Goal: Transaction & Acquisition: Purchase product/service

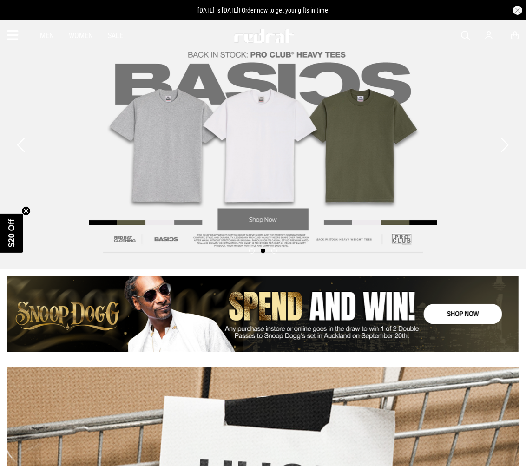
click at [15, 32] on icon at bounding box center [13, 35] width 12 height 15
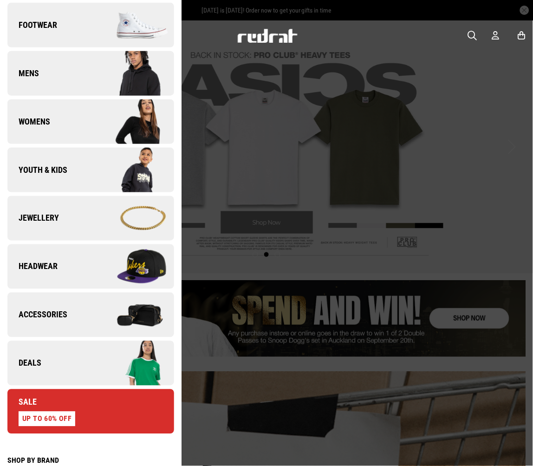
scroll to position [258, 0]
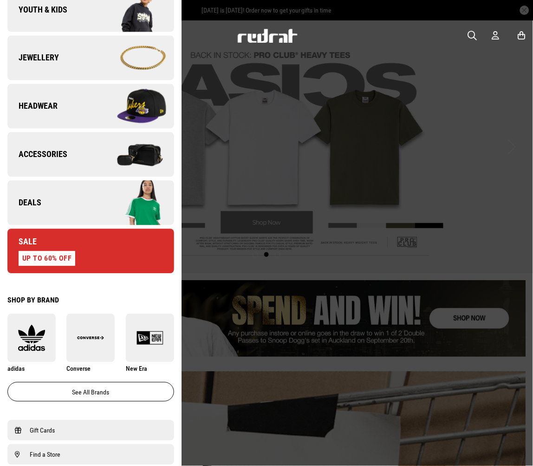
click at [36, 333] on img at bounding box center [31, 338] width 48 height 27
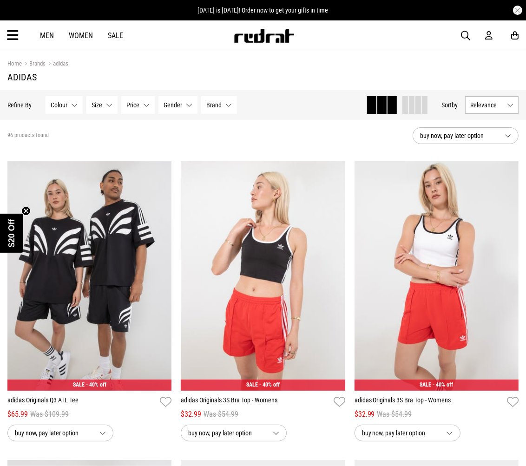
click at [418, 102] on span at bounding box center [418, 105] width 6 height 18
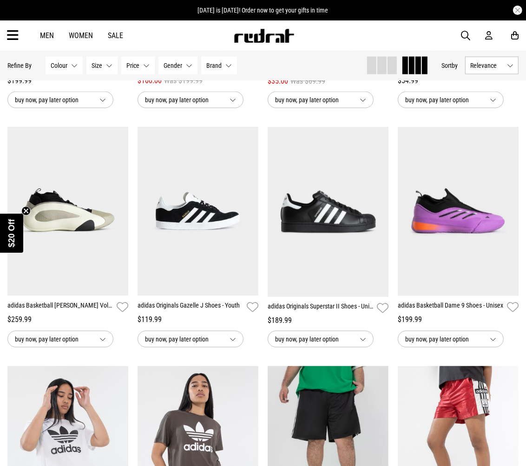
scroll to position [774, 0]
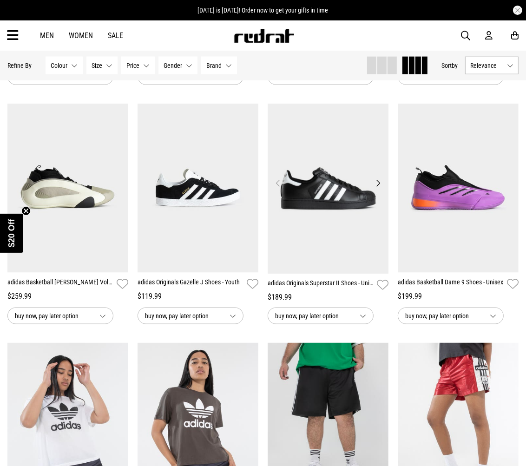
click at [372, 186] on button "Next" at bounding box center [378, 182] width 12 height 11
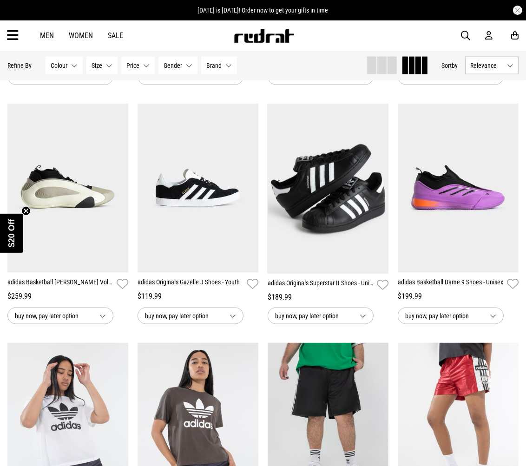
click at [372, 186] on button "Next" at bounding box center [378, 182] width 12 height 11
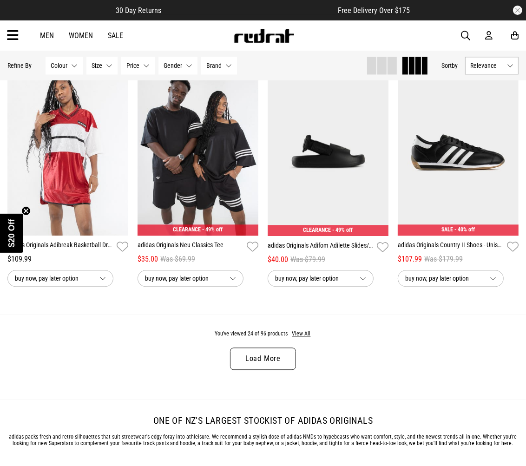
scroll to position [1290, 0]
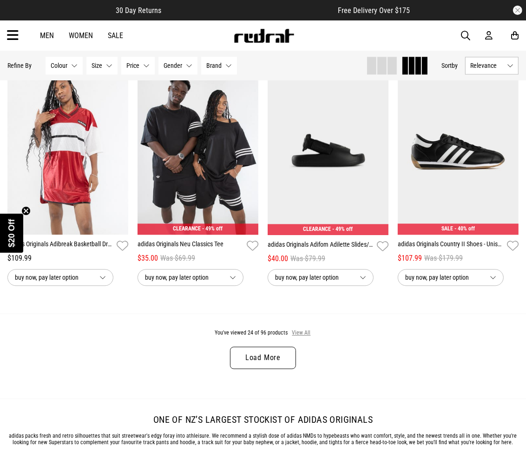
click at [307, 333] on button "View All" at bounding box center [302, 333] width 20 height 8
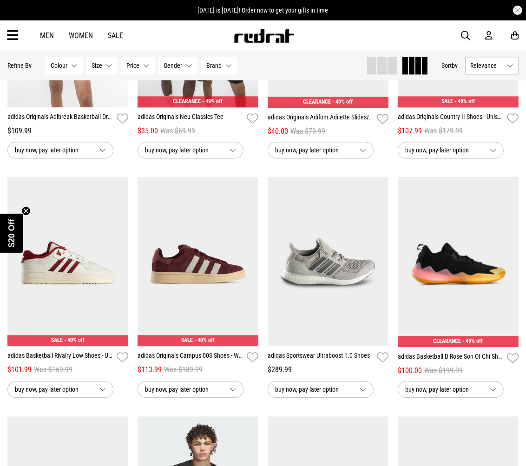
scroll to position [1445, 0]
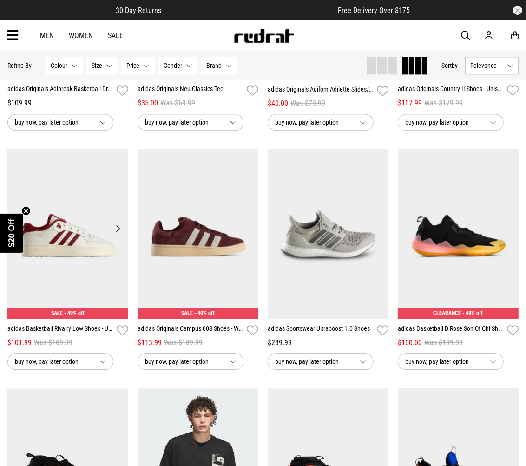
click at [113, 233] on button "Next" at bounding box center [118, 228] width 12 height 11
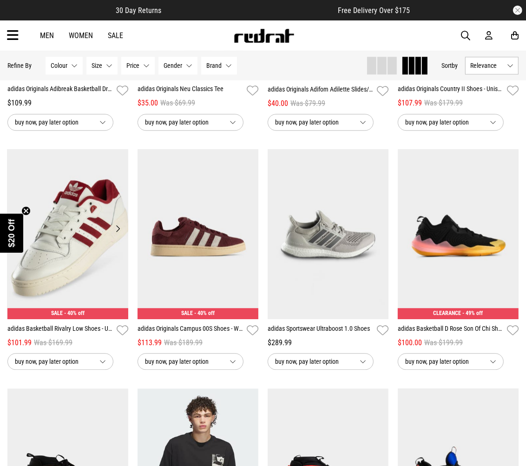
click at [113, 233] on button "Next" at bounding box center [118, 228] width 12 height 11
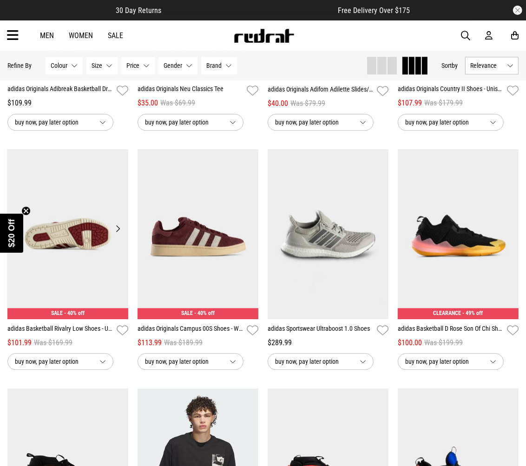
click at [114, 232] on button "Next" at bounding box center [118, 228] width 12 height 11
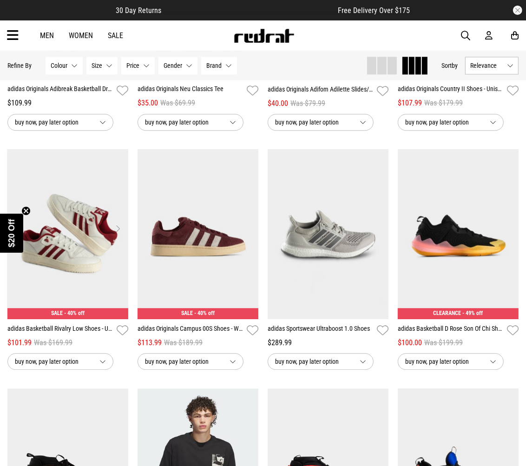
click at [114, 232] on button "Next" at bounding box center [118, 228] width 12 height 11
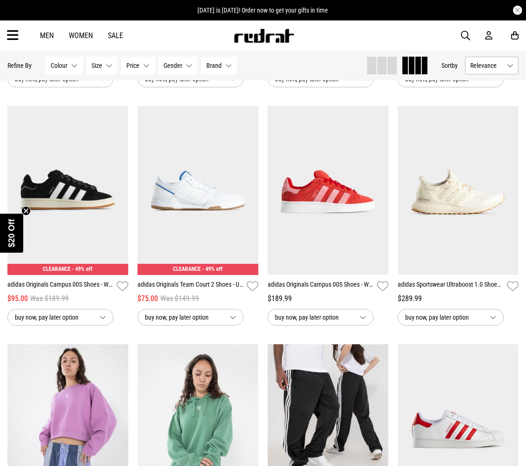
scroll to position [2631, 0]
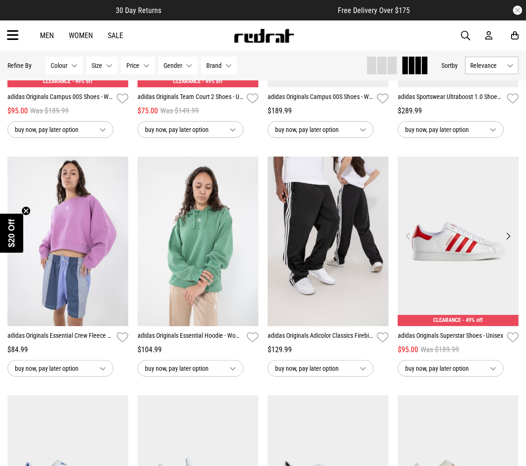
click at [510, 240] on button "Next" at bounding box center [508, 235] width 12 height 11
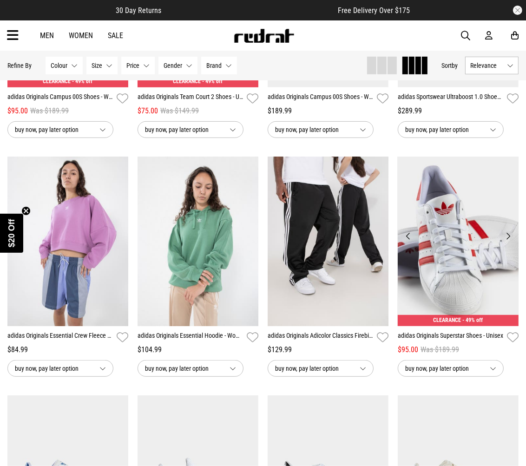
click at [510, 240] on button "Next" at bounding box center [508, 235] width 12 height 11
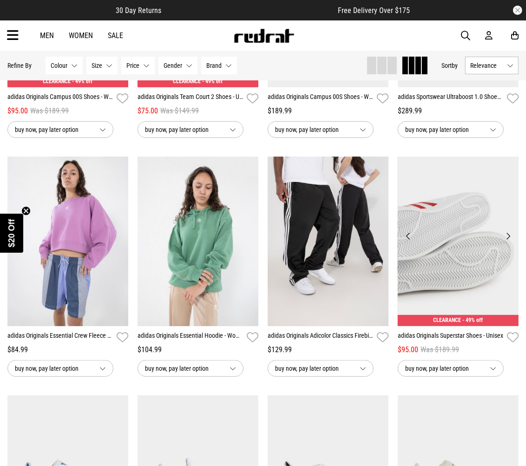
click at [510, 240] on button "Next" at bounding box center [508, 235] width 12 height 11
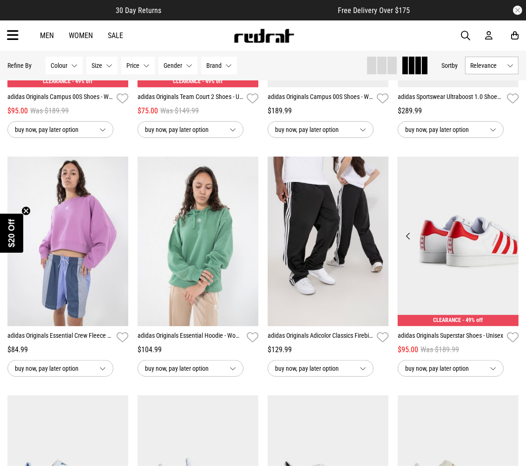
click at [510, 240] on button "Next" at bounding box center [508, 235] width 12 height 11
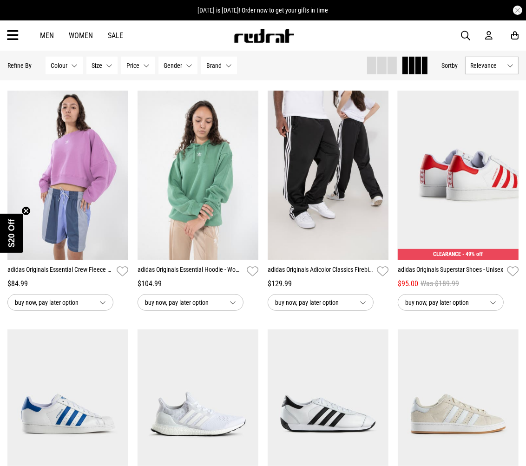
scroll to position [2890, 0]
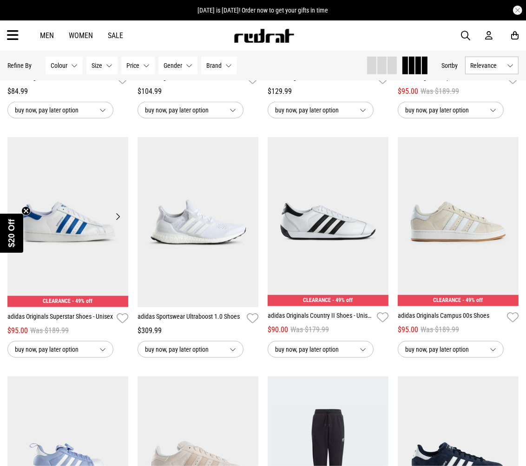
click at [84, 237] on img at bounding box center [67, 222] width 121 height 170
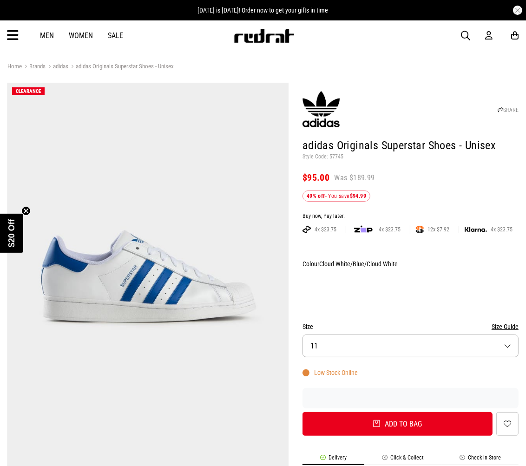
click at [398, 346] on button "Size 11" at bounding box center [410, 345] width 216 height 23
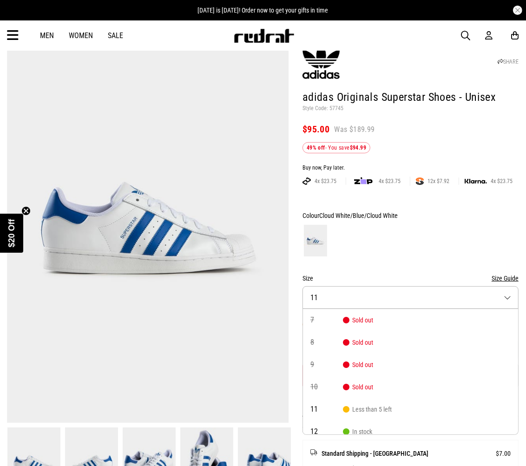
scroll to position [121, 0]
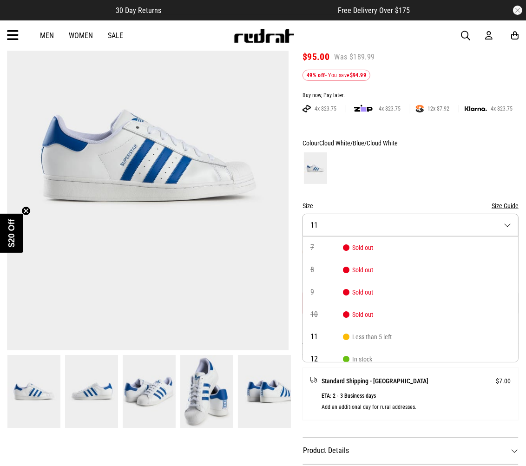
click at [429, 177] on div at bounding box center [410, 168] width 216 height 34
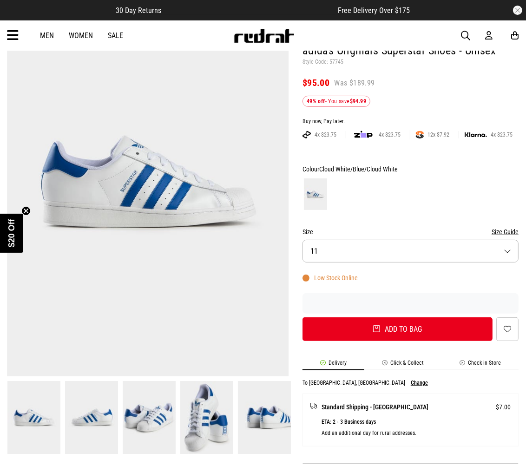
scroll to position [69, 0]
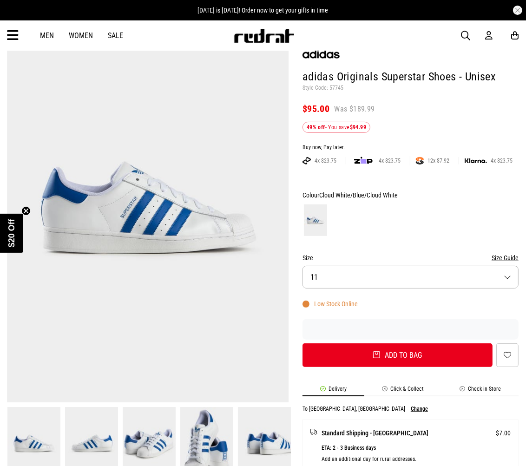
click at [414, 284] on button "Size 11" at bounding box center [410, 277] width 216 height 23
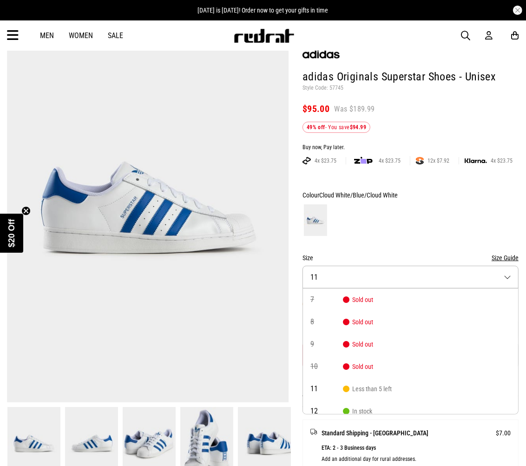
click at [428, 235] on div at bounding box center [410, 220] width 216 height 34
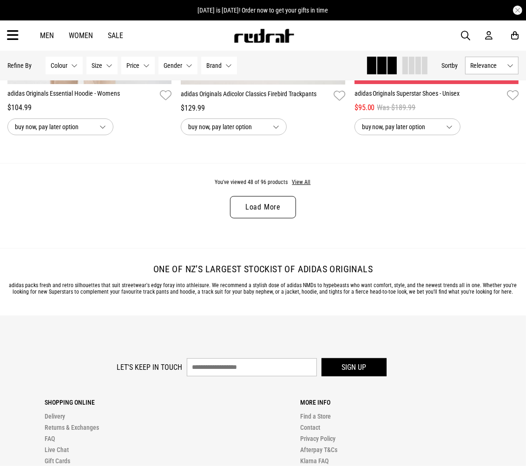
scroll to position [2425, 0]
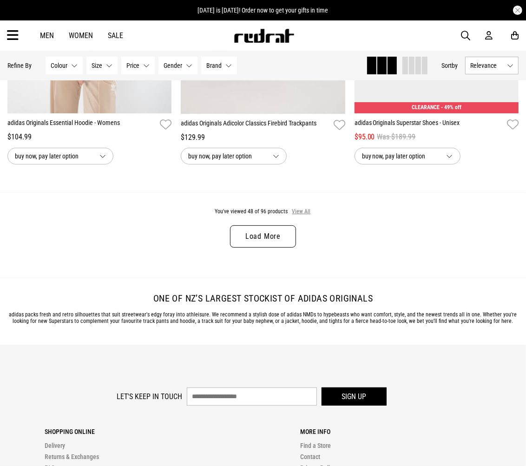
drag, startPoint x: 294, startPoint y: 215, endPoint x: 316, endPoint y: 291, distance: 79.6
click at [295, 215] on button "View All" at bounding box center [302, 212] width 20 height 8
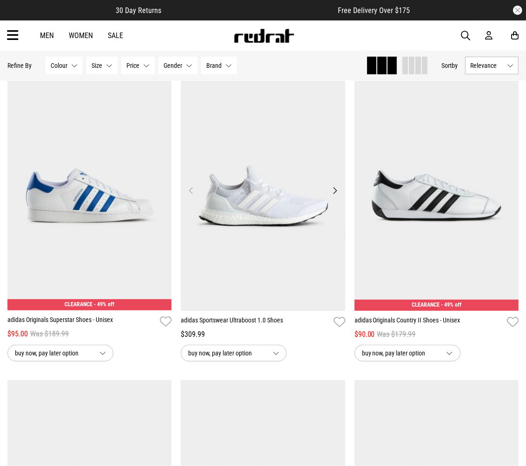
scroll to position [2528, 0]
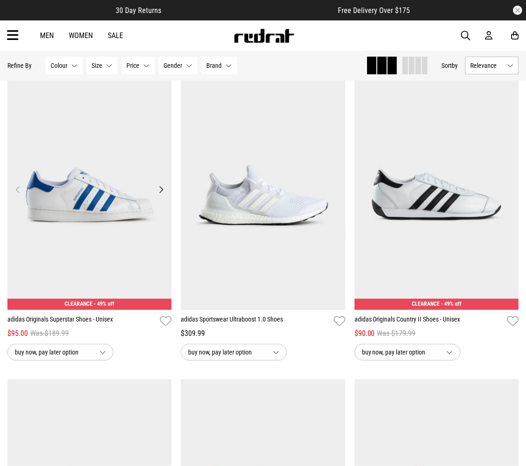
click at [119, 215] on img at bounding box center [89, 195] width 164 height 230
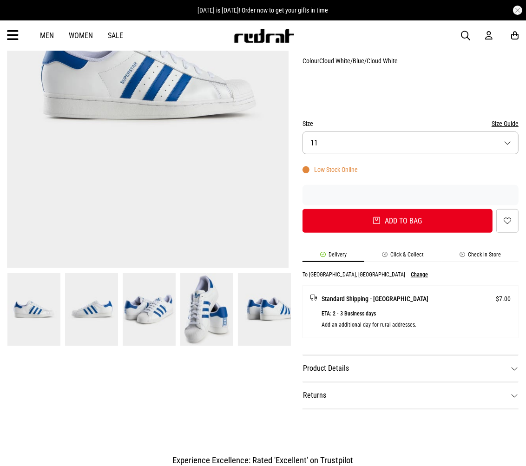
scroll to position [206, 0]
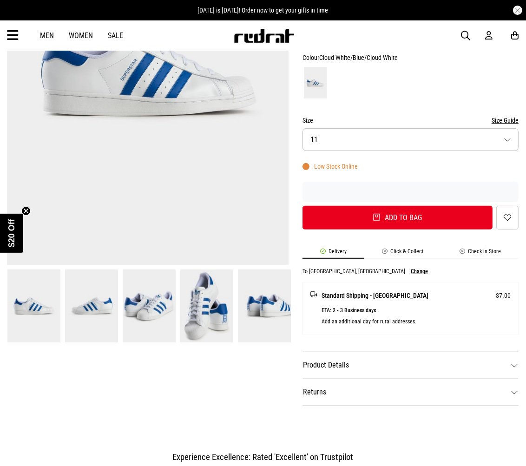
click at [482, 250] on li "Check in Store" at bounding box center [480, 253] width 77 height 11
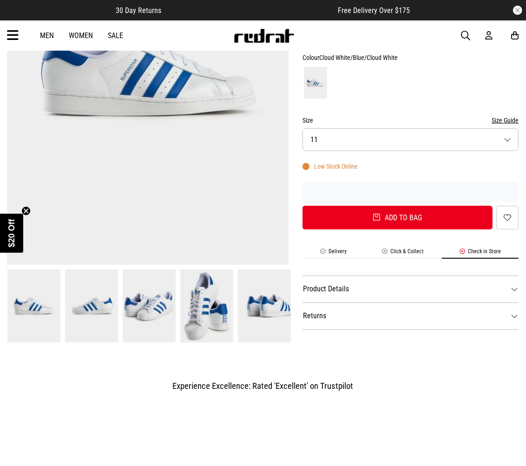
scroll to position [0, 0]
click at [406, 254] on li "Click & Collect" at bounding box center [402, 253] width 77 height 11
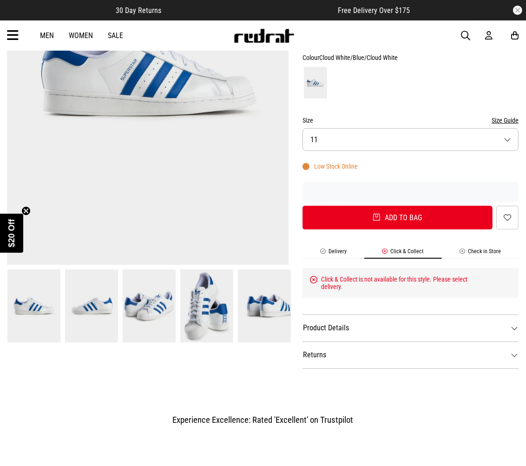
click at [477, 253] on li "Check in Store" at bounding box center [480, 253] width 77 height 11
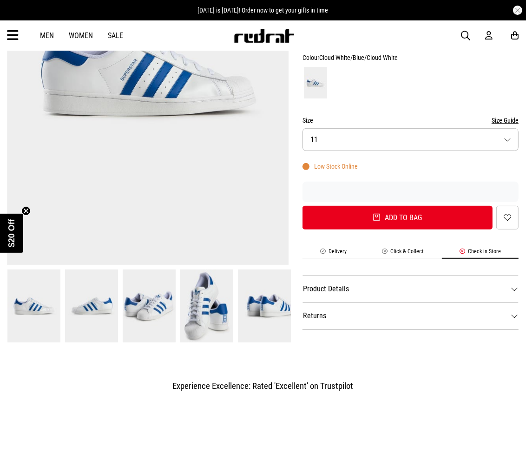
click at [331, 286] on dt "Product Details" at bounding box center [410, 288] width 216 height 27
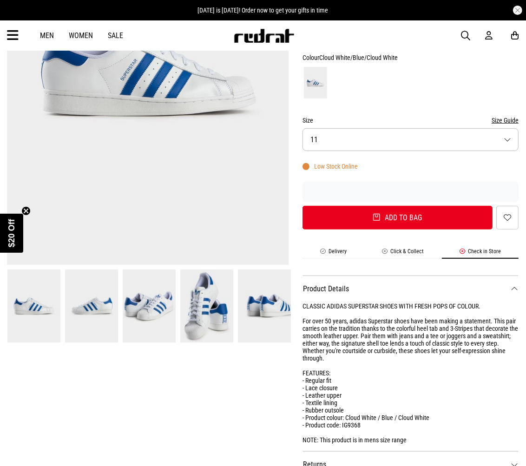
click at [210, 305] on img at bounding box center [206, 305] width 53 height 73
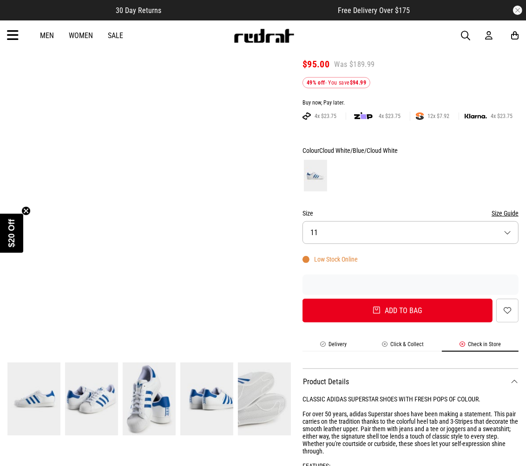
scroll to position [103, 0]
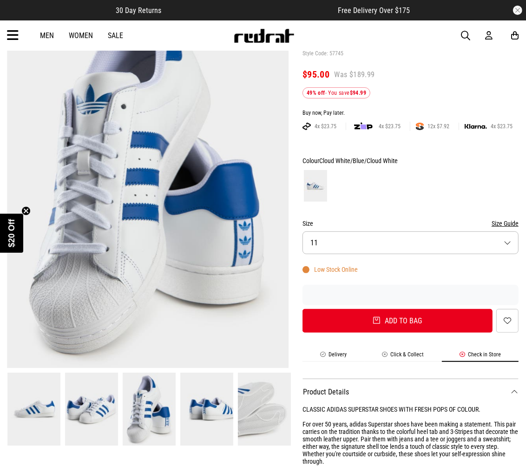
click at [217, 405] on img at bounding box center [206, 408] width 53 height 73
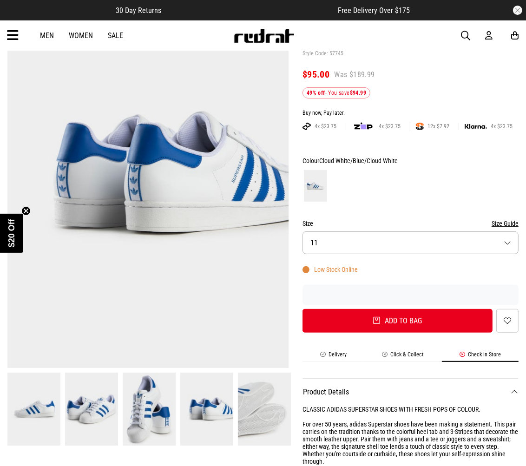
click at [247, 407] on img at bounding box center [264, 408] width 53 height 73
click at [257, 403] on img at bounding box center [264, 408] width 53 height 73
click at [207, 405] on img at bounding box center [206, 408] width 53 height 73
click at [155, 403] on img at bounding box center [149, 408] width 53 height 73
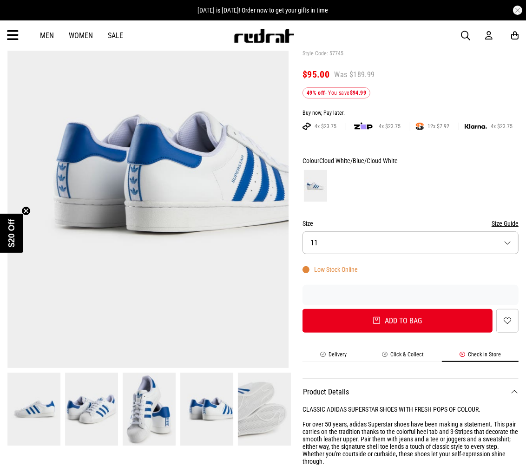
click at [84, 405] on img at bounding box center [91, 408] width 53 height 73
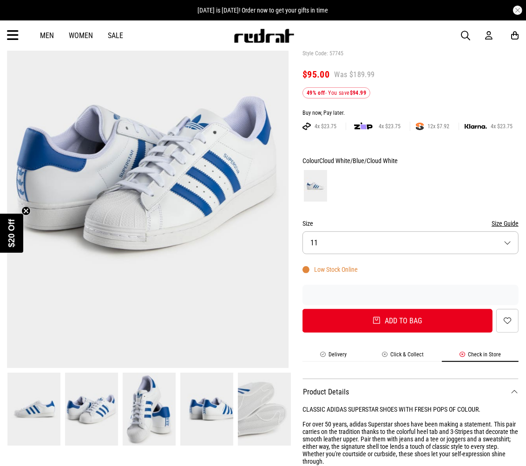
click at [96, 403] on img at bounding box center [91, 408] width 53 height 73
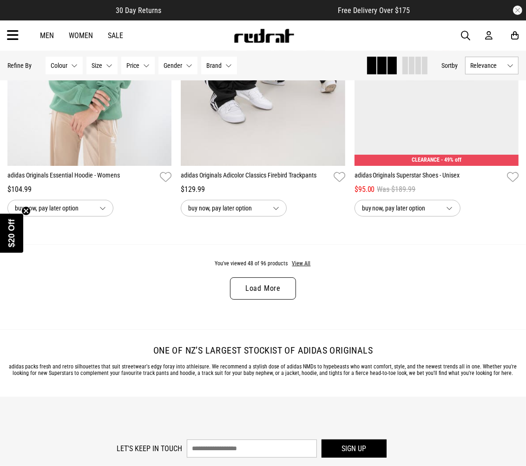
scroll to position [2425, 0]
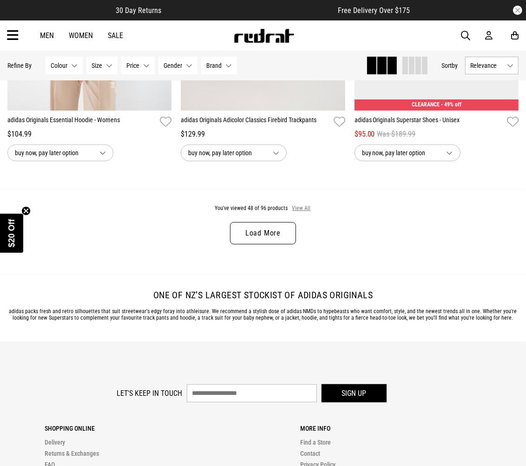
click at [306, 213] on button "View All" at bounding box center [302, 208] width 20 height 8
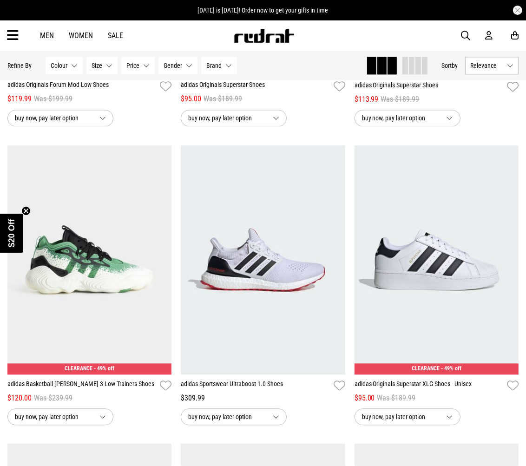
scroll to position [3663, 0]
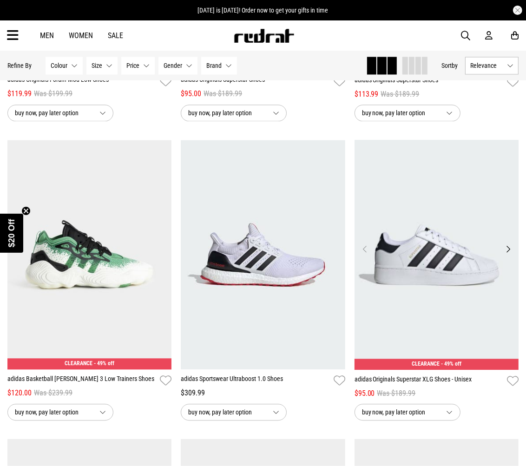
click at [448, 286] on img at bounding box center [436, 255] width 164 height 230
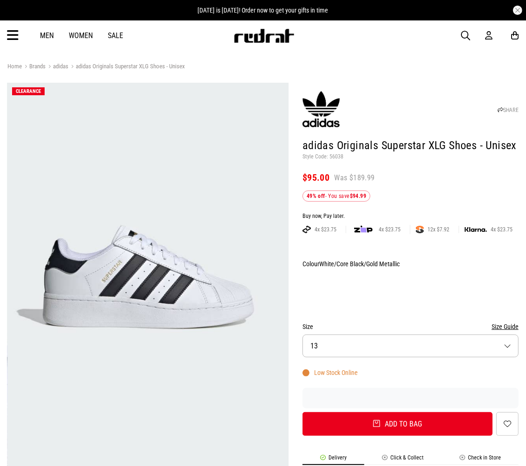
click at [411, 342] on button "Size 13" at bounding box center [410, 345] width 216 height 23
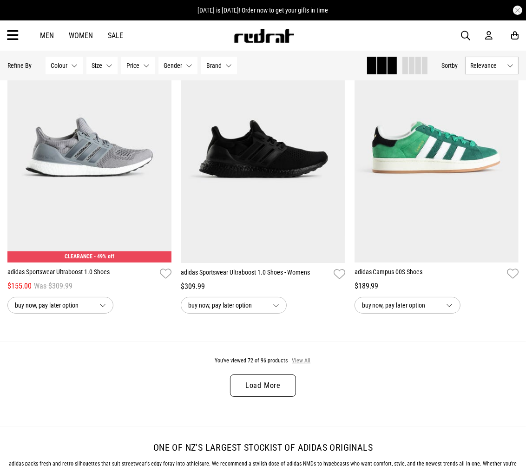
scroll to position [2299, 0]
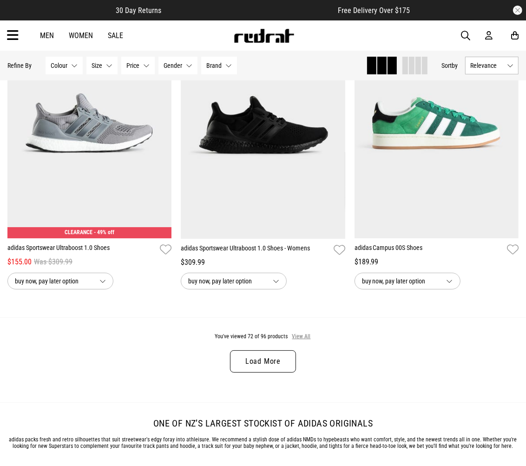
click at [302, 341] on button "View All" at bounding box center [302, 337] width 20 height 8
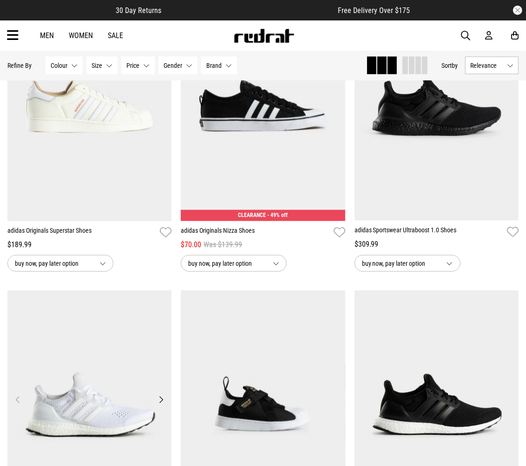
scroll to position [3073, 0]
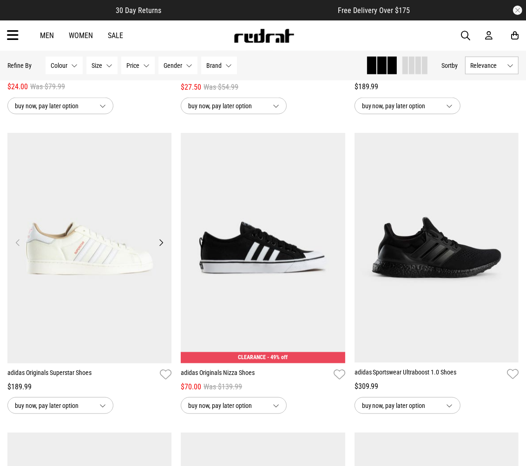
click at [118, 255] on img at bounding box center [89, 248] width 164 height 230
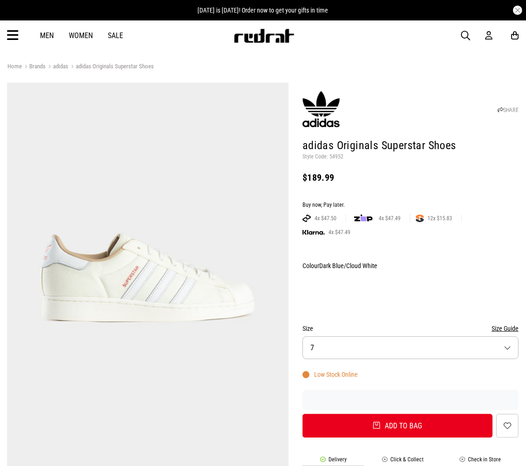
click at [417, 336] on button "Size 7" at bounding box center [410, 347] width 216 height 23
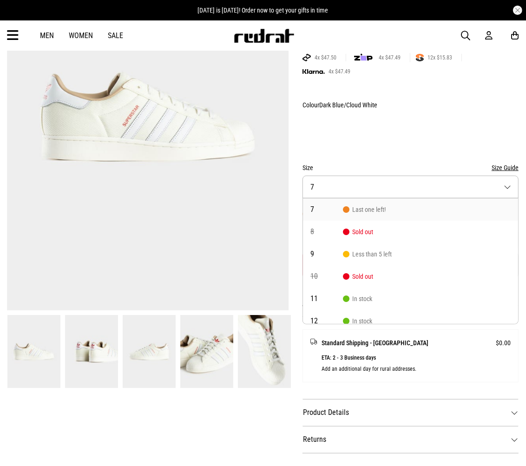
scroll to position [161, 0]
click at [371, 294] on span "In stock" at bounding box center [357, 297] width 29 height 7
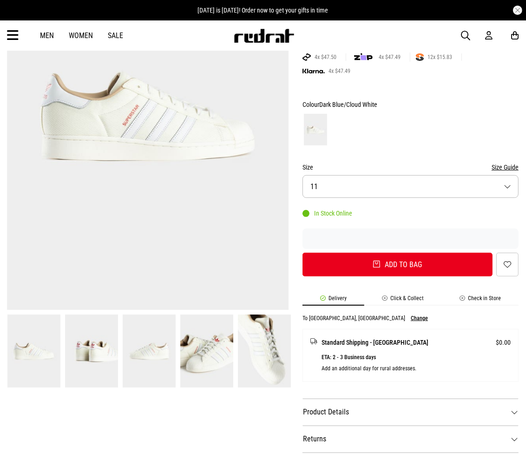
click at [480, 295] on li "Check in Store" at bounding box center [480, 300] width 77 height 11
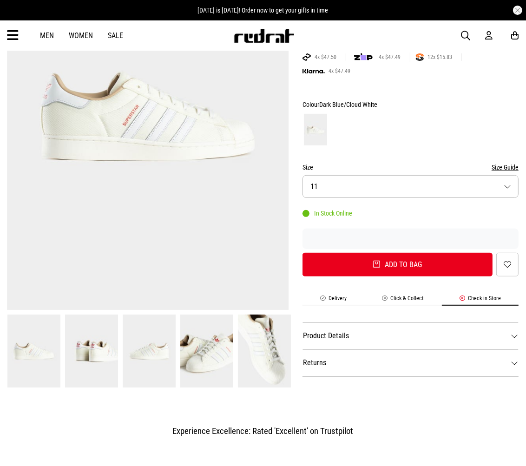
click at [402, 295] on li "Click & Collect" at bounding box center [402, 300] width 77 height 11
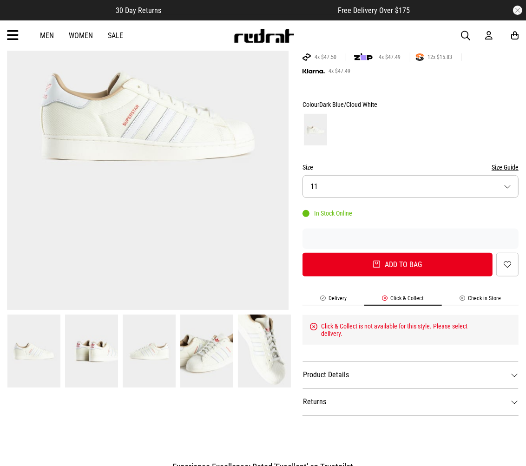
scroll to position [0, 0]
click at [480, 295] on li "Check in Store" at bounding box center [480, 300] width 77 height 11
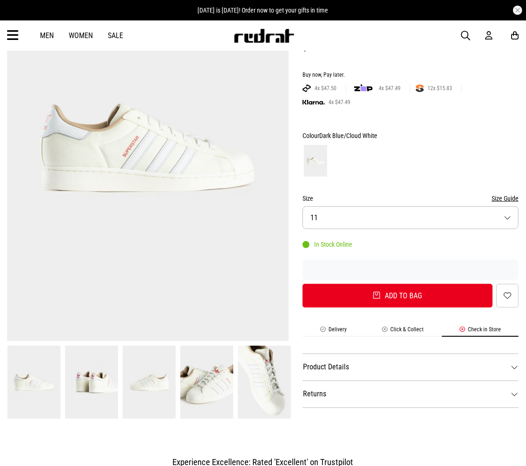
scroll to position [58, 0]
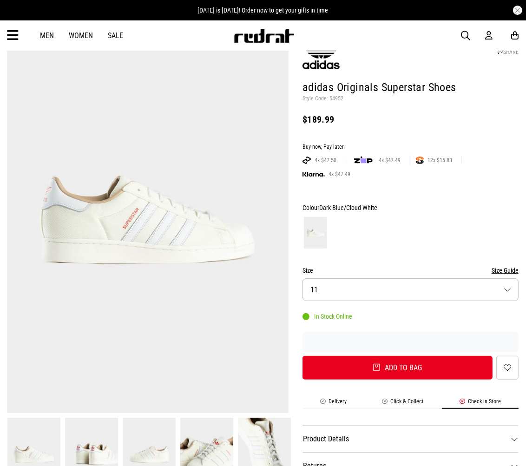
click at [163, 237] on img at bounding box center [147, 219] width 281 height 388
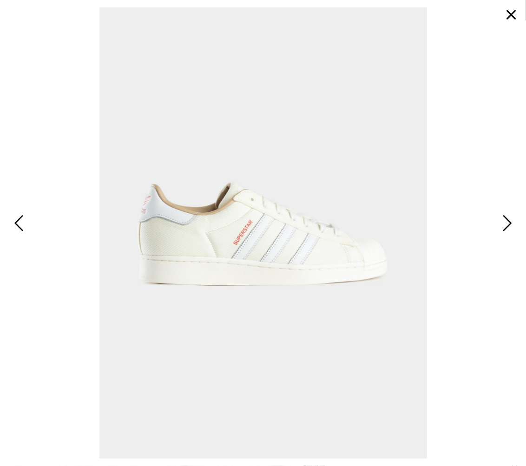
click at [509, 222] on span "Next" at bounding box center [506, 224] width 12 height 23
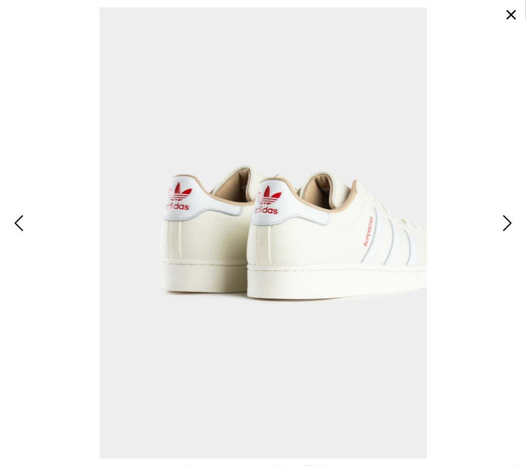
click at [509, 222] on span "Next" at bounding box center [506, 224] width 12 height 23
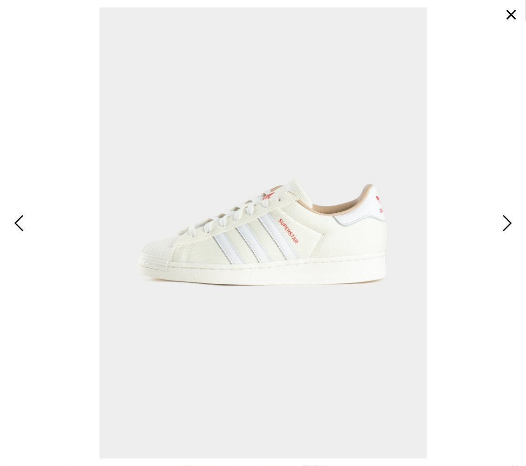
click at [509, 222] on span "Next" at bounding box center [506, 224] width 12 height 23
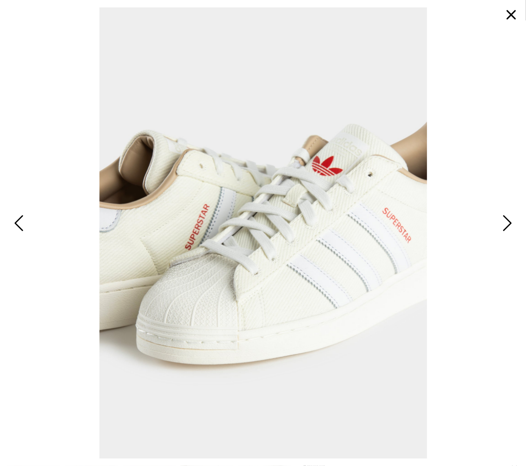
click at [509, 222] on span "Next" at bounding box center [506, 224] width 12 height 23
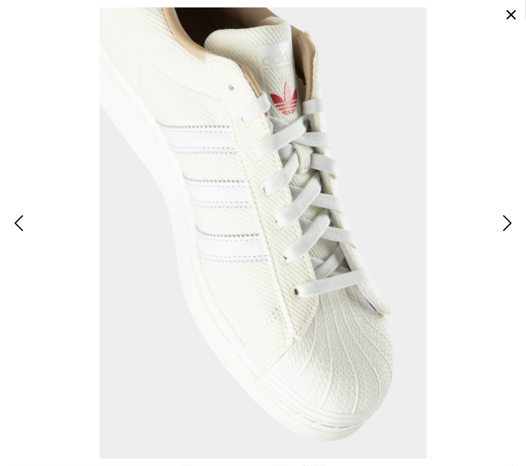
click at [509, 222] on span "Next" at bounding box center [506, 224] width 12 height 23
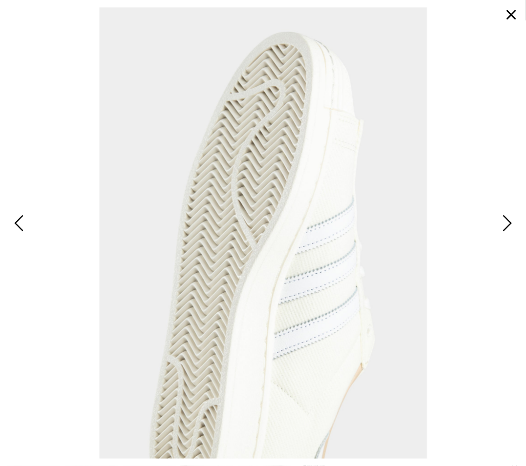
click at [509, 222] on span "Next" at bounding box center [506, 224] width 12 height 23
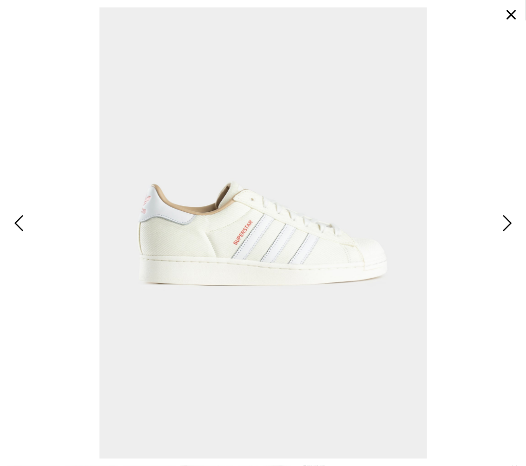
click at [505, 19] on button "button" at bounding box center [511, 15] width 22 height 22
